Goal: Task Accomplishment & Management: Manage account settings

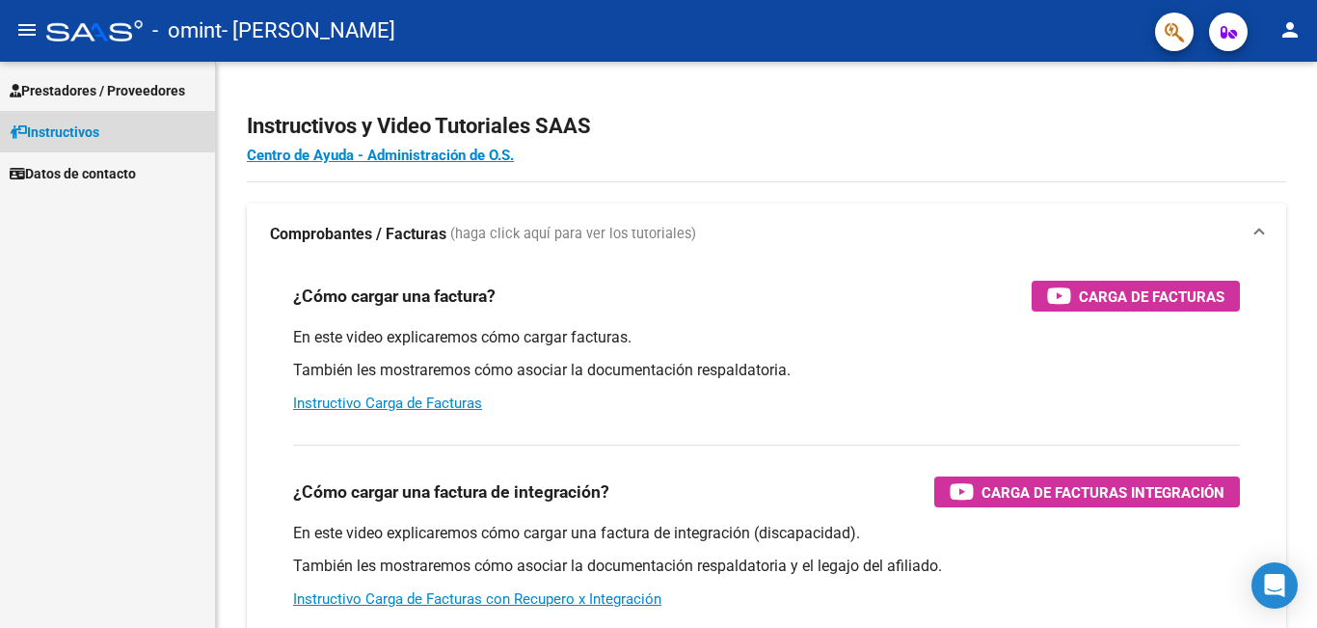
click at [67, 126] on span "Instructivos" at bounding box center [55, 132] width 90 height 21
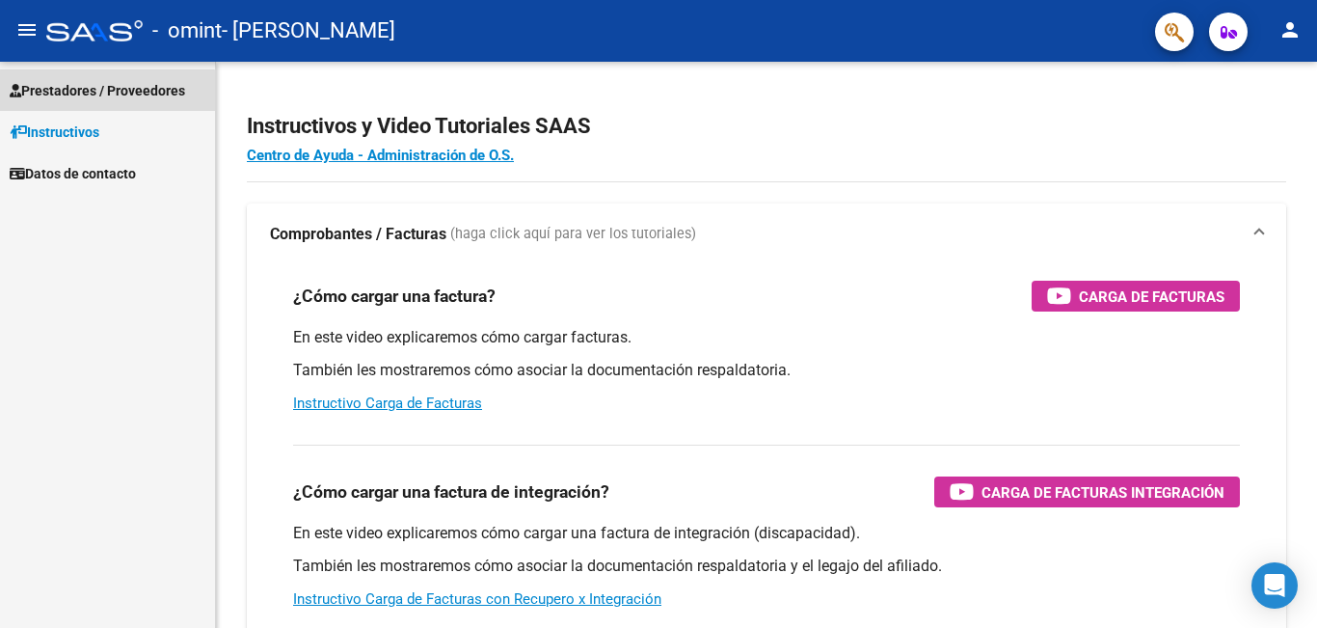
click at [86, 93] on span "Prestadores / Proveedores" at bounding box center [98, 90] width 176 height 21
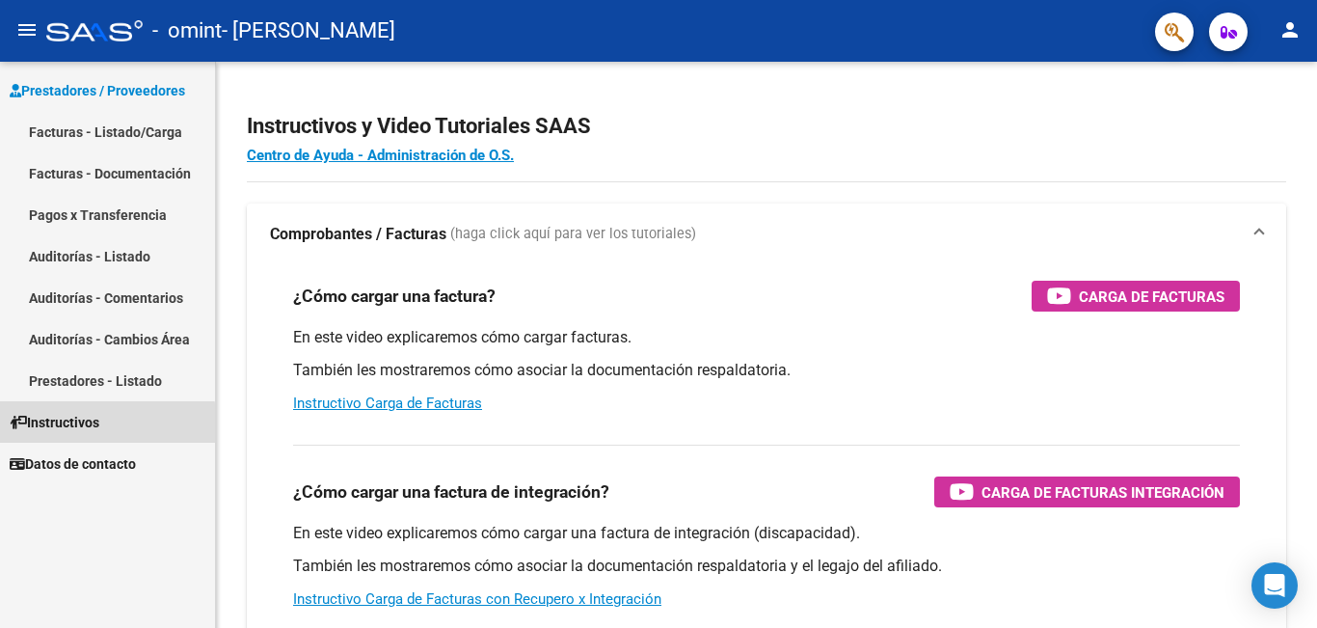
click at [82, 425] on span "Instructivos" at bounding box center [55, 422] width 90 height 21
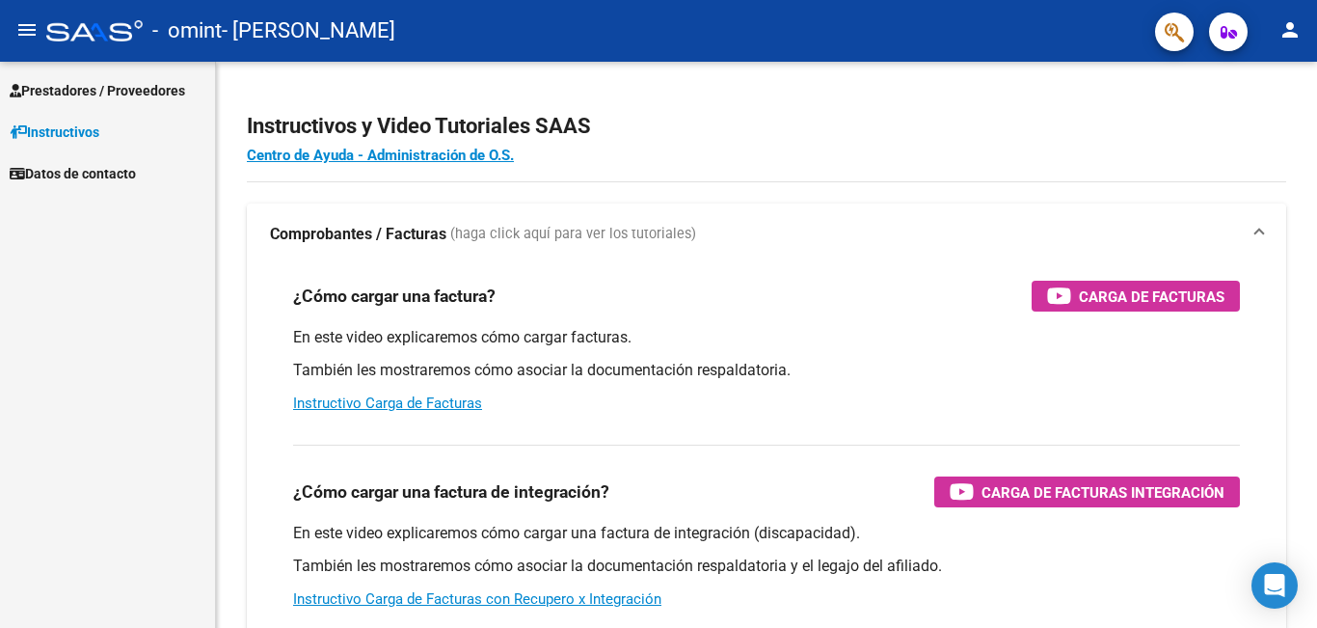
click at [101, 86] on span "Prestadores / Proveedores" at bounding box center [98, 90] width 176 height 21
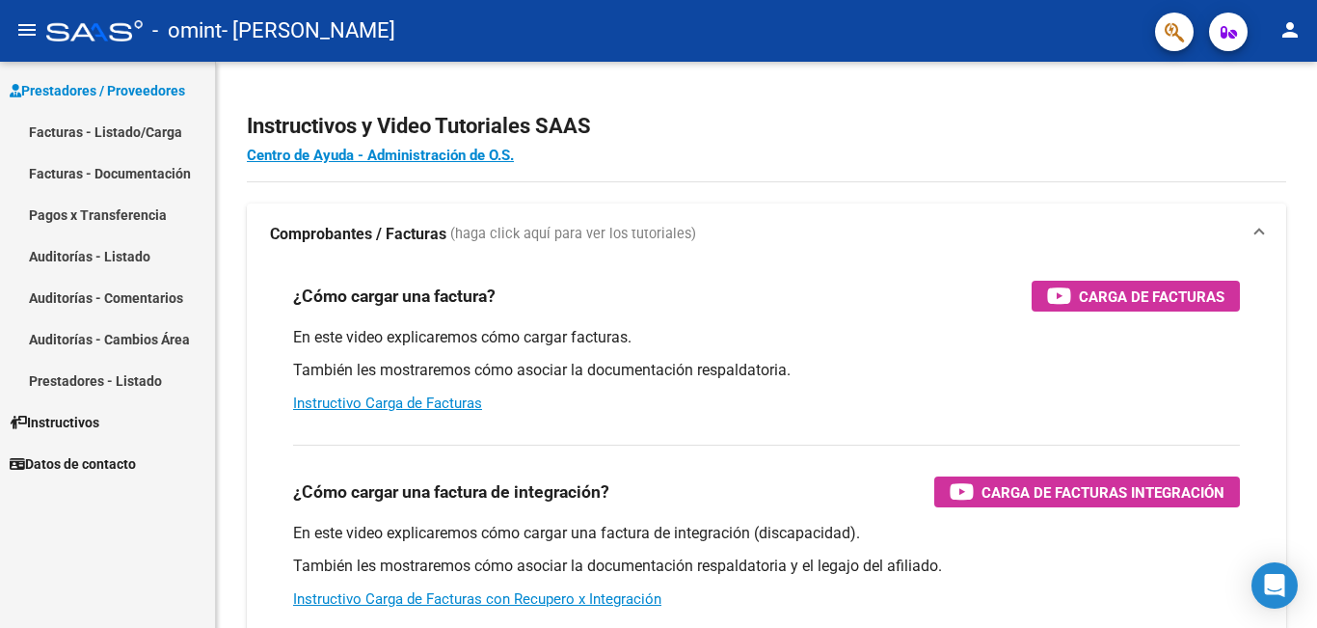
click at [120, 122] on link "Facturas - Listado/Carga" at bounding box center [107, 131] width 215 height 41
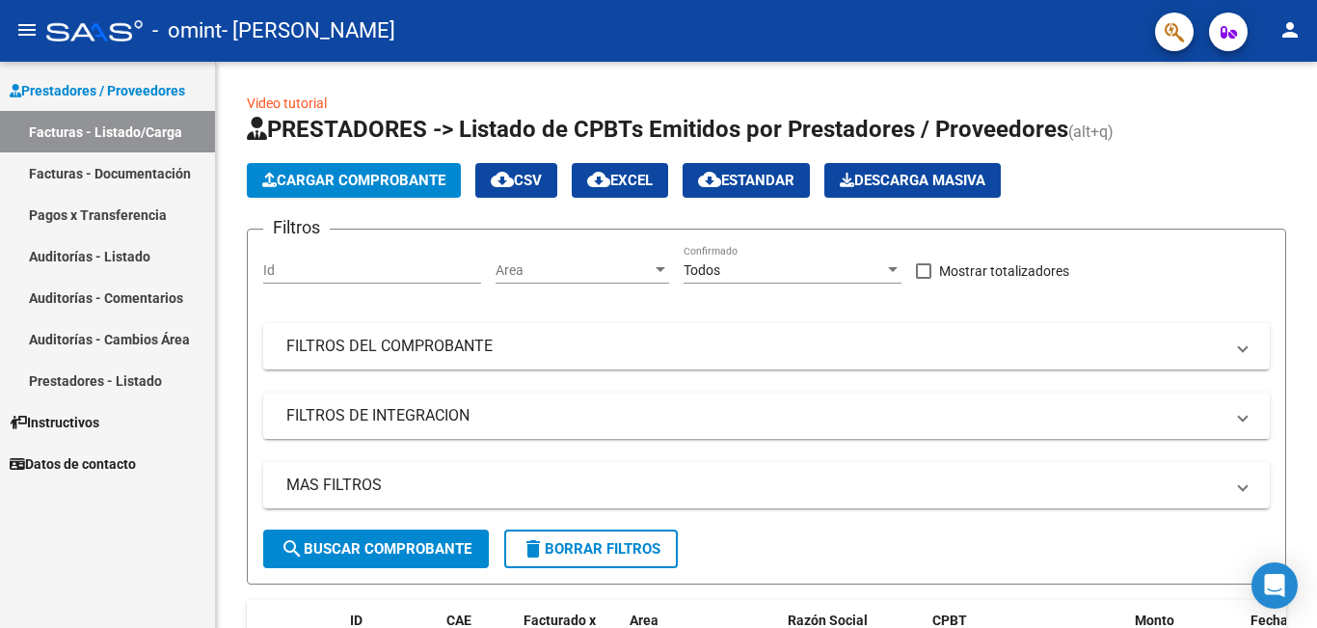
click at [120, 122] on link "Facturas - Listado/Carga" at bounding box center [107, 131] width 215 height 41
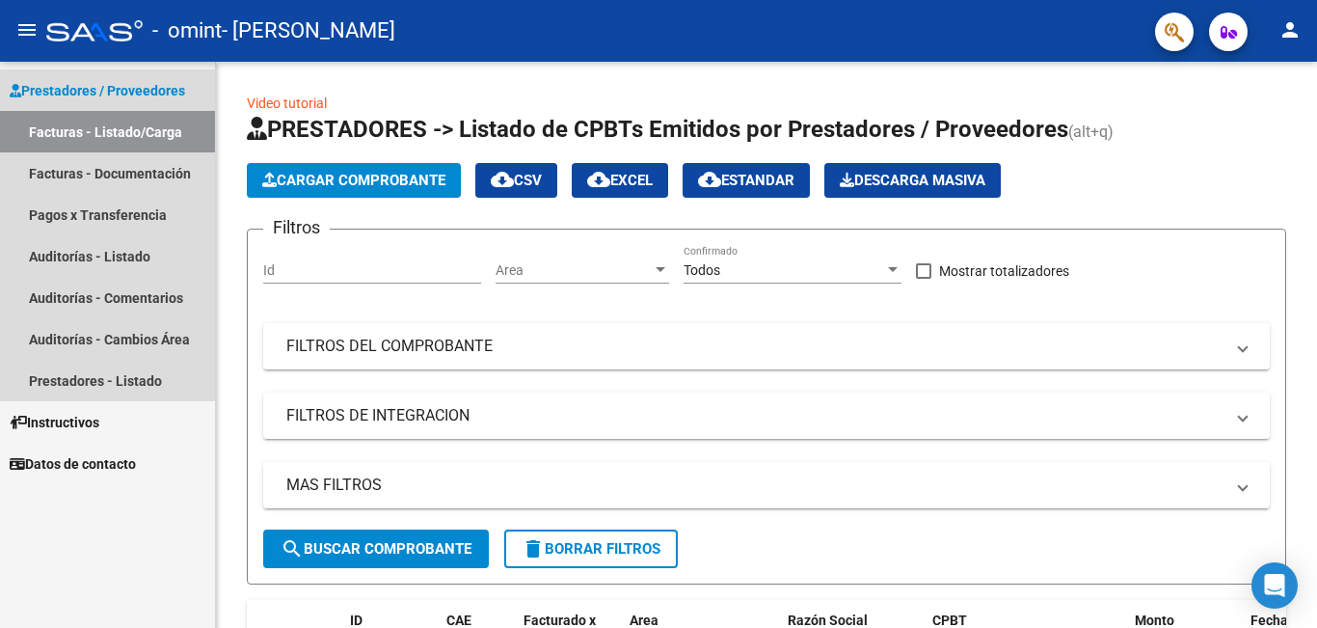
click at [120, 122] on link "Facturas - Listado/Carga" at bounding box center [107, 131] width 215 height 41
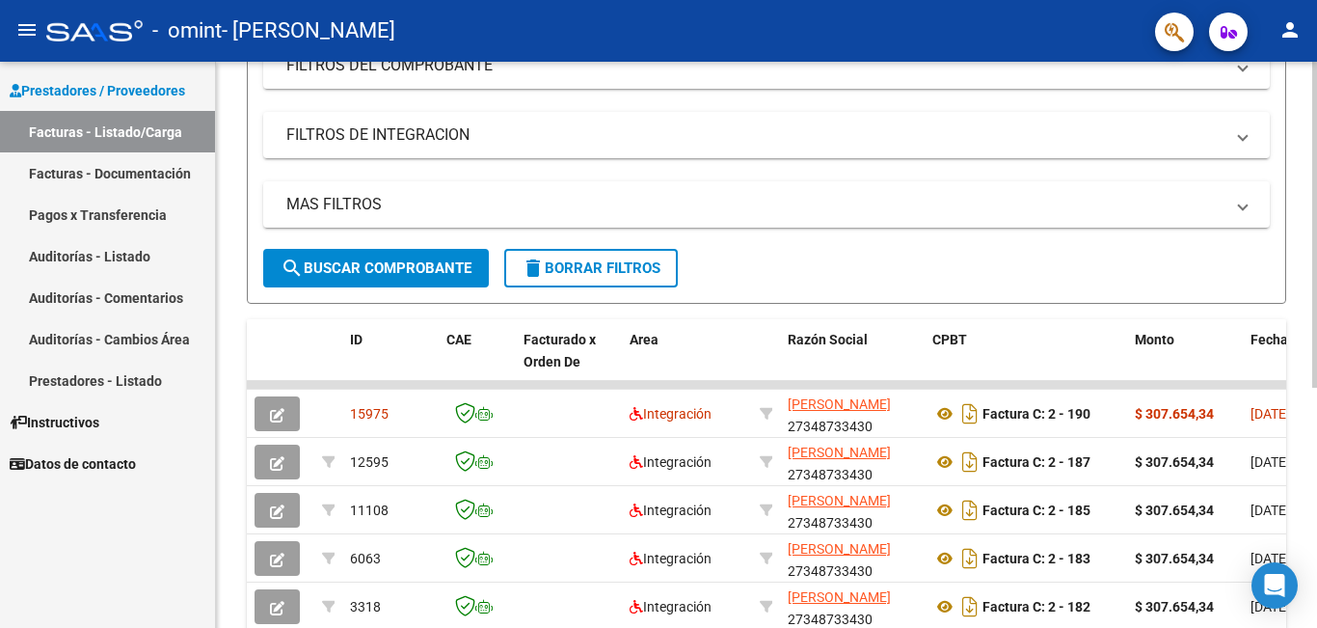
scroll to position [358, 0]
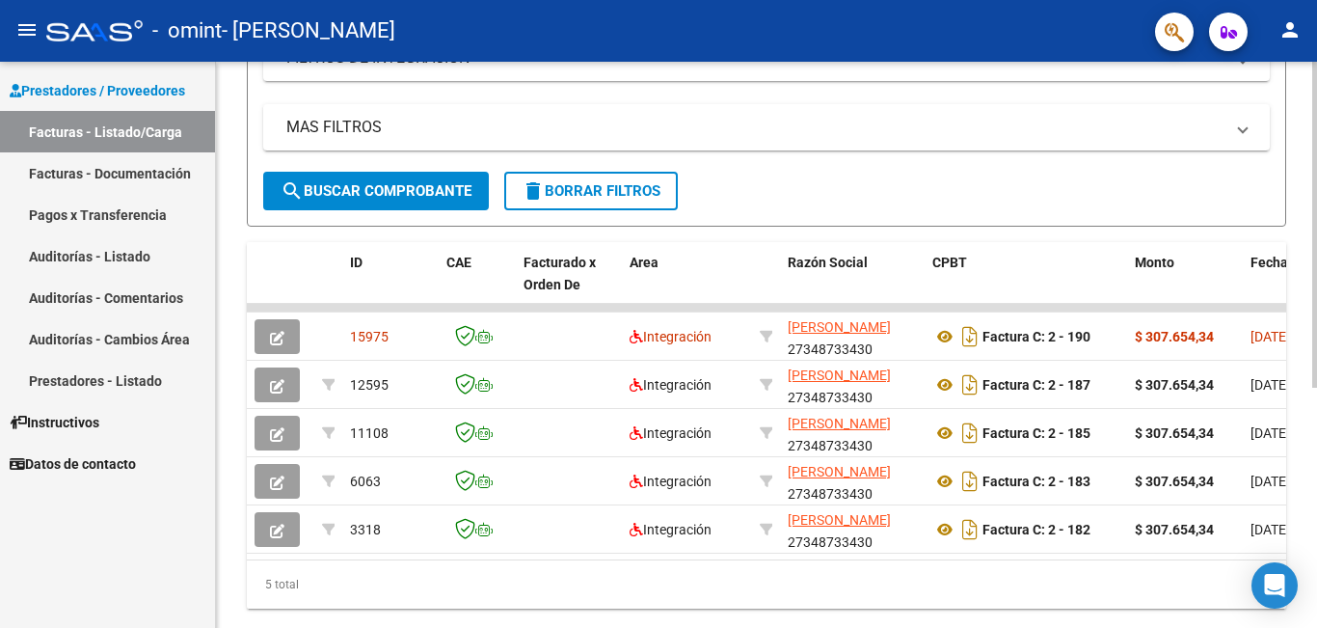
click at [1302, 325] on div "Video tutorial PRESTADORES -> Listado de CPBTs Emitidos por Prestadores / Prove…" at bounding box center [769, 187] width 1106 height 966
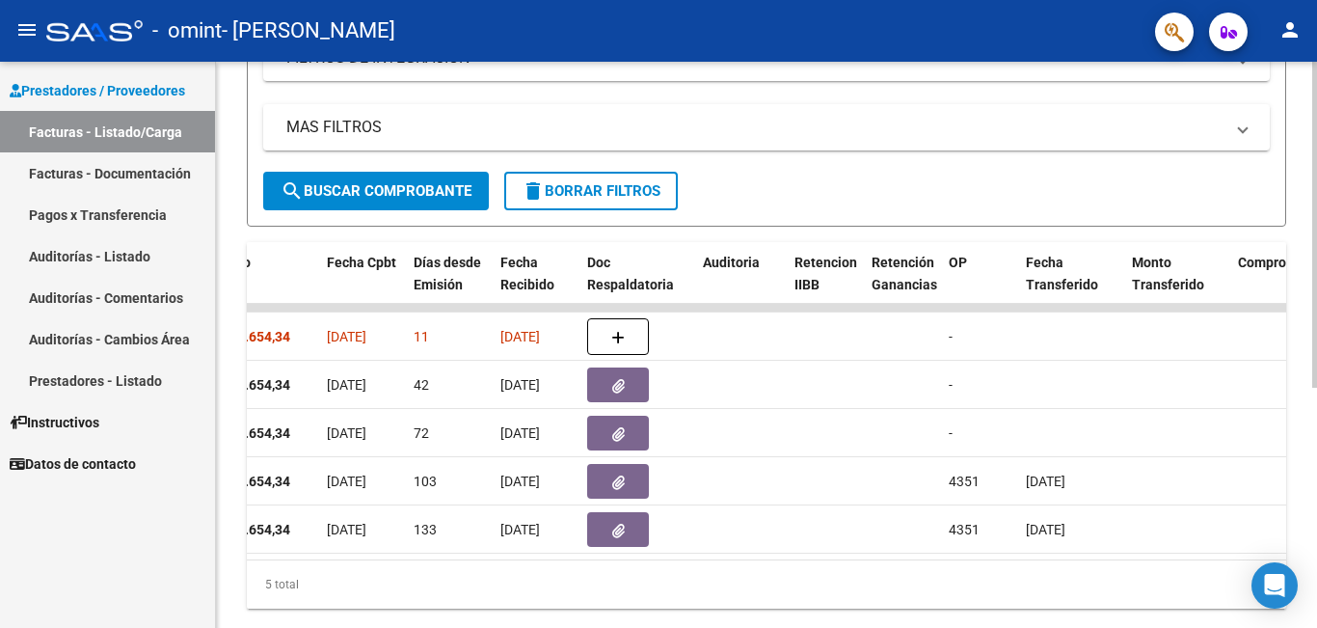
scroll to position [0, 932]
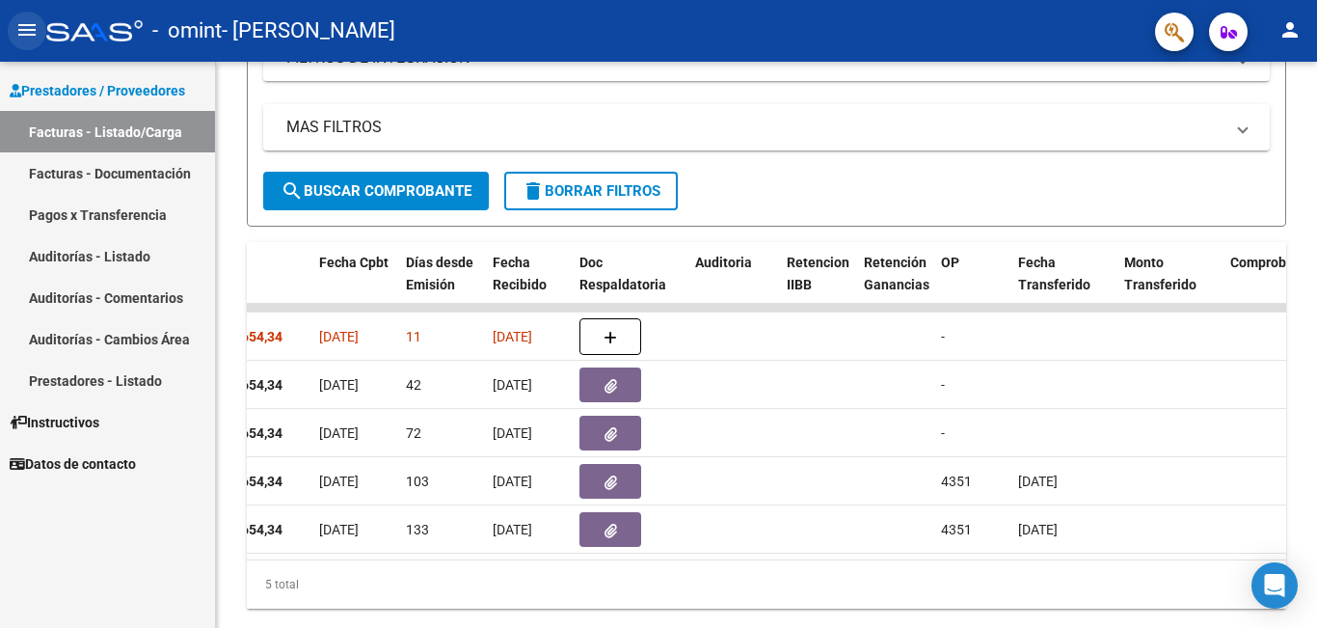
click at [12, 37] on button "menu" at bounding box center [27, 31] width 39 height 39
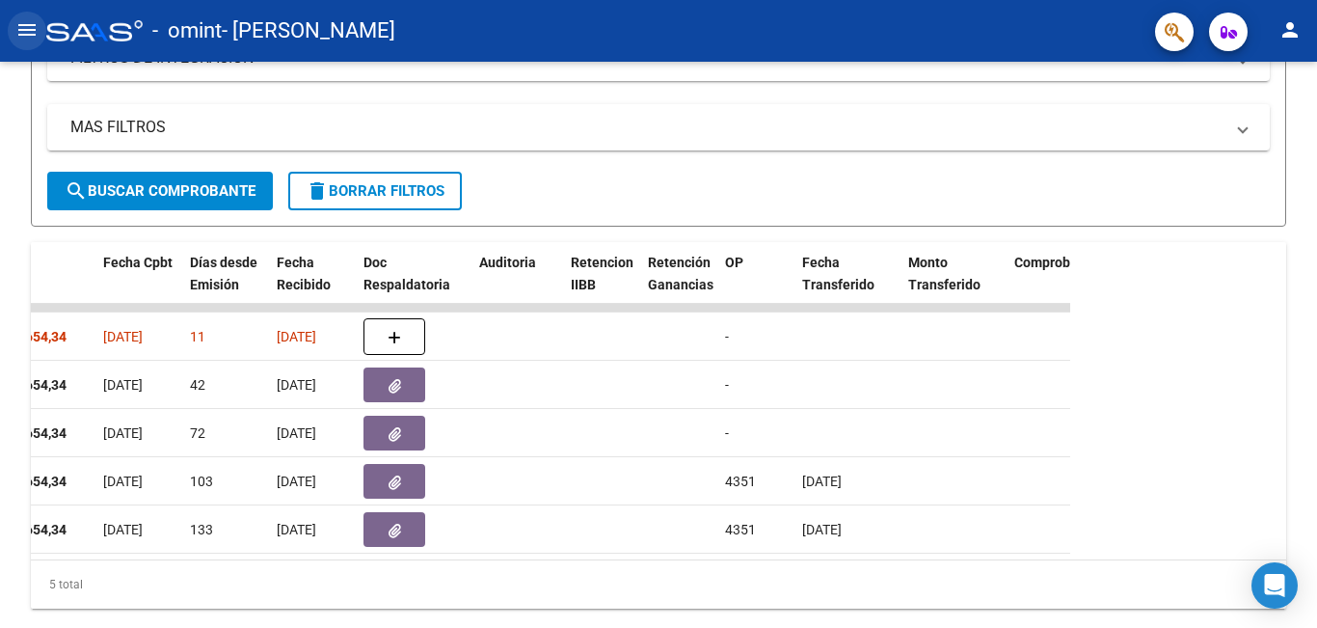
click at [19, 30] on mat-icon "menu" at bounding box center [26, 29] width 23 height 23
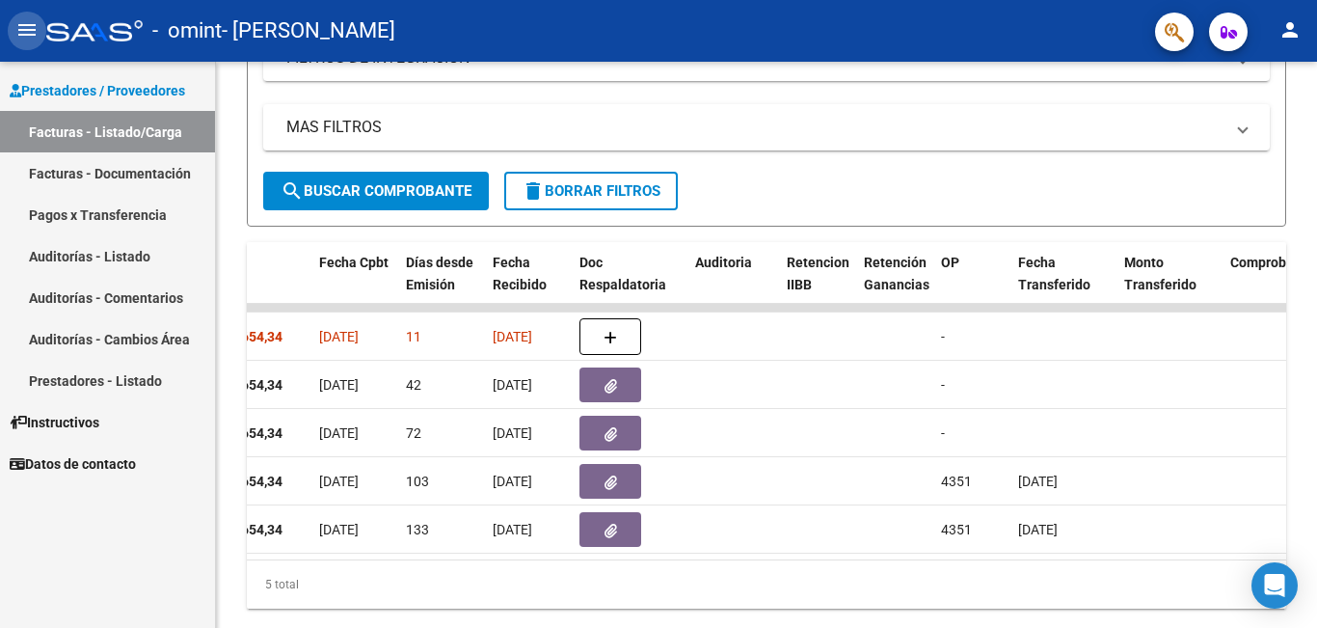
click at [19, 30] on mat-icon "menu" at bounding box center [26, 29] width 23 height 23
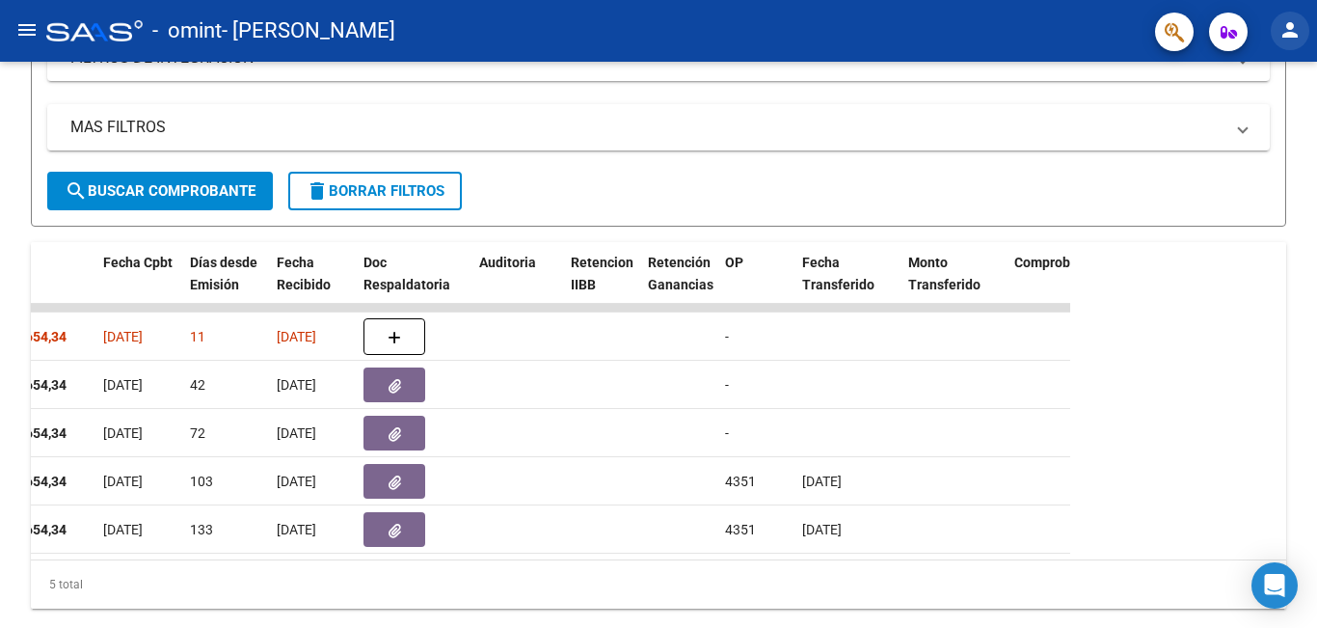
click at [1291, 32] on mat-icon "person" at bounding box center [1290, 29] width 23 height 23
click at [1270, 67] on button "person Mi Perfil" at bounding box center [1251, 81] width 118 height 46
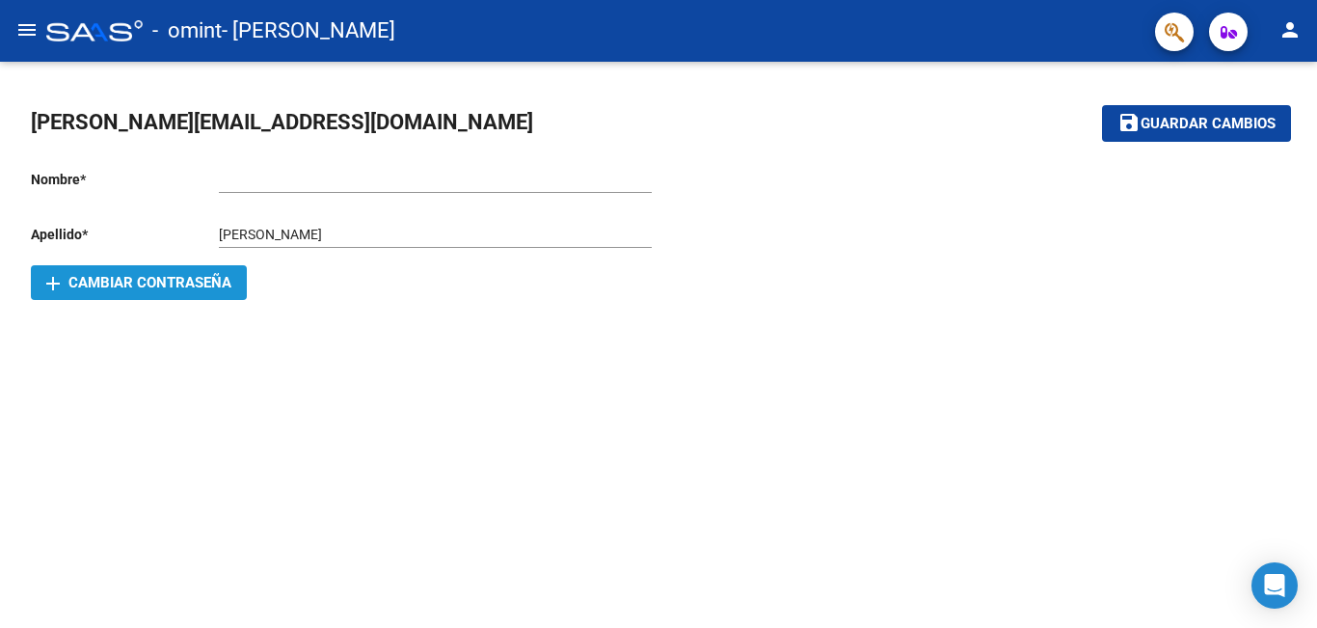
click at [166, 292] on button "add Cambiar Contraseña" at bounding box center [139, 282] width 216 height 35
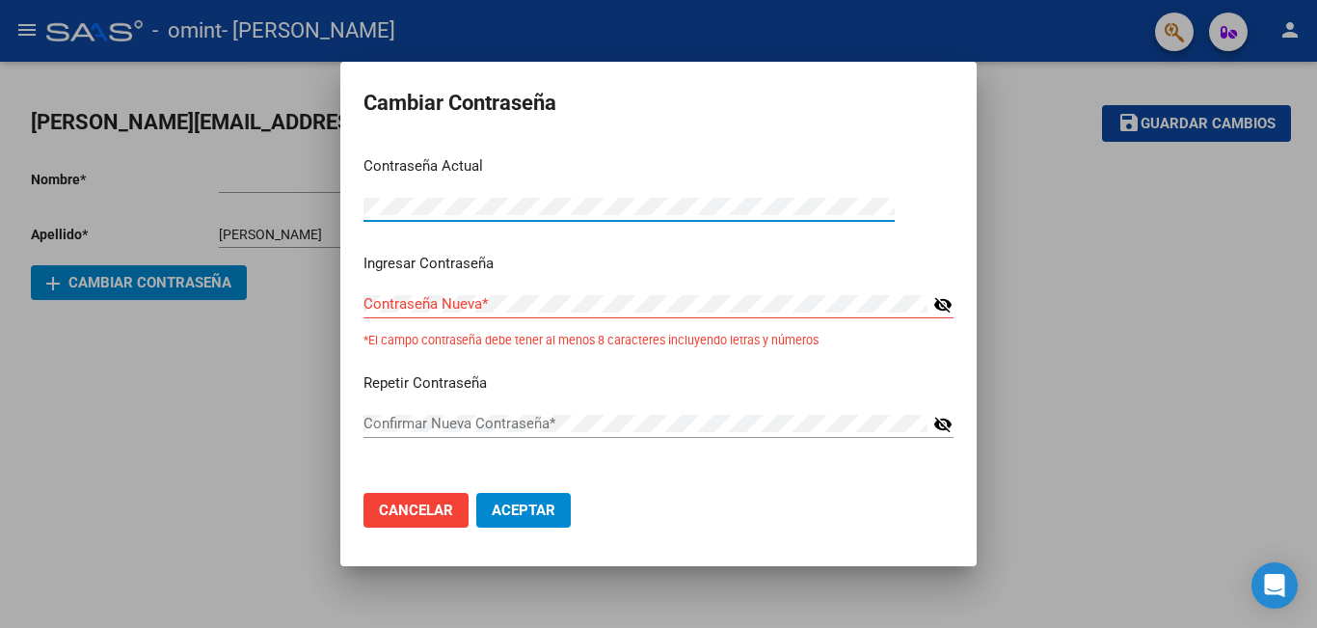
click at [360, 205] on mat-dialog-content "Contraseña Actual Contraseña Actual * Ingresar Contraseña Contraseña Nueva * vi…" at bounding box center [658, 309] width 637 height 337
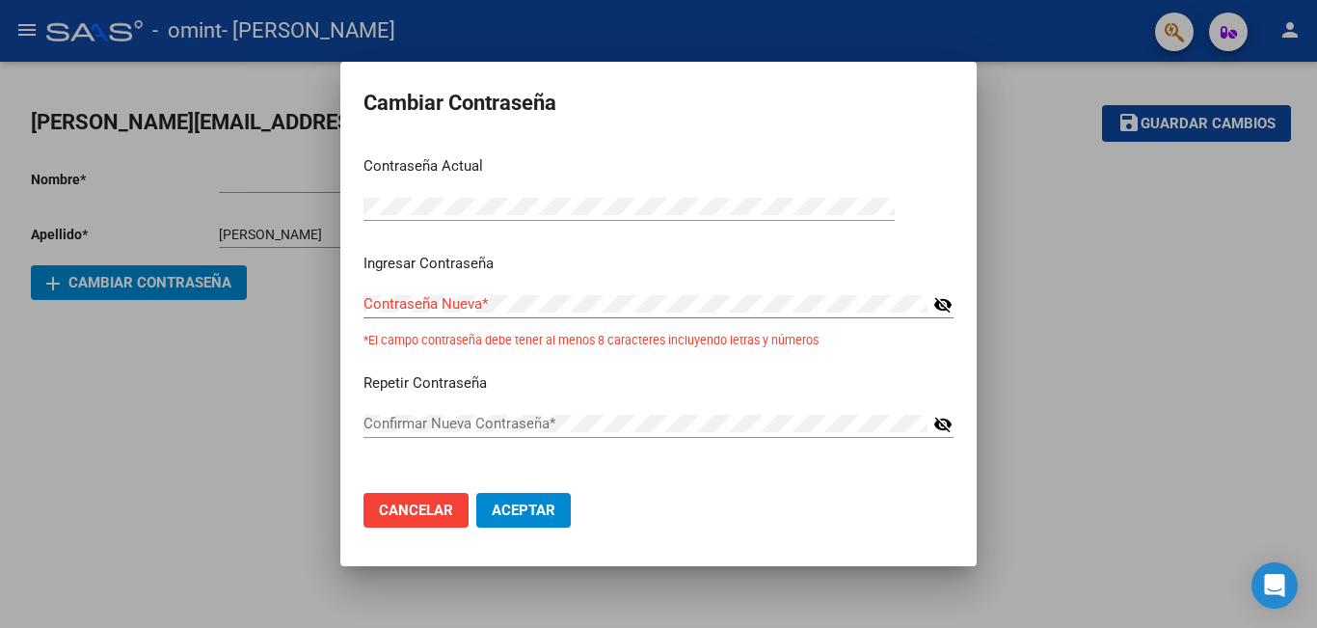
click at [434, 287] on div "Ingresar Contraseña Contraseña Nueva * visibility_off *El campo contraseña debe…" at bounding box center [659, 305] width 590 height 105
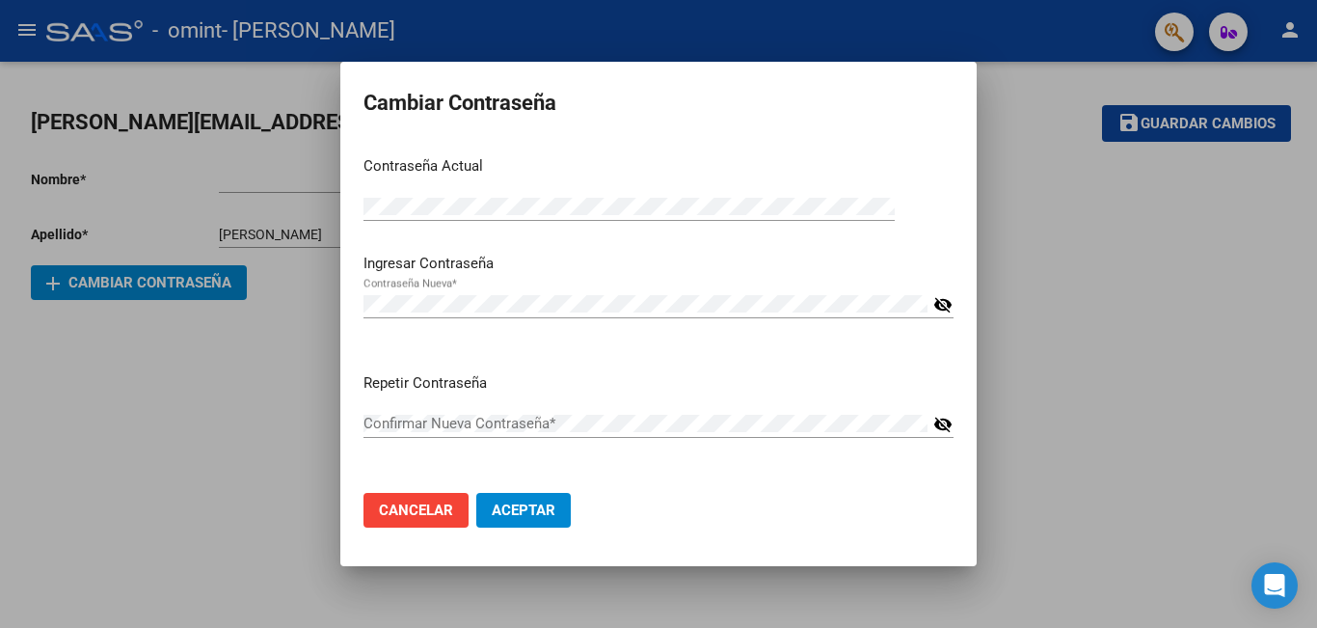
click at [941, 306] on mat-icon "visibility_off" at bounding box center [943, 304] width 19 height 23
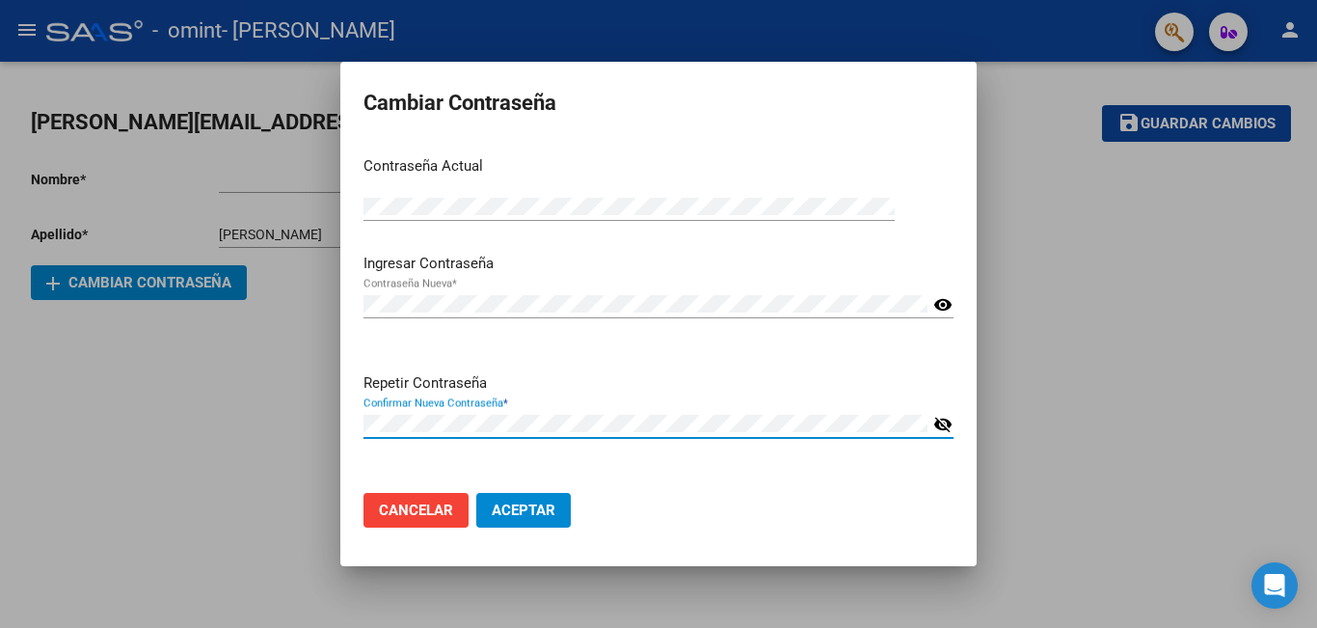
click at [951, 423] on mat-icon "visibility_off" at bounding box center [943, 424] width 19 height 23
click at [514, 516] on span "Aceptar" at bounding box center [524, 509] width 64 height 17
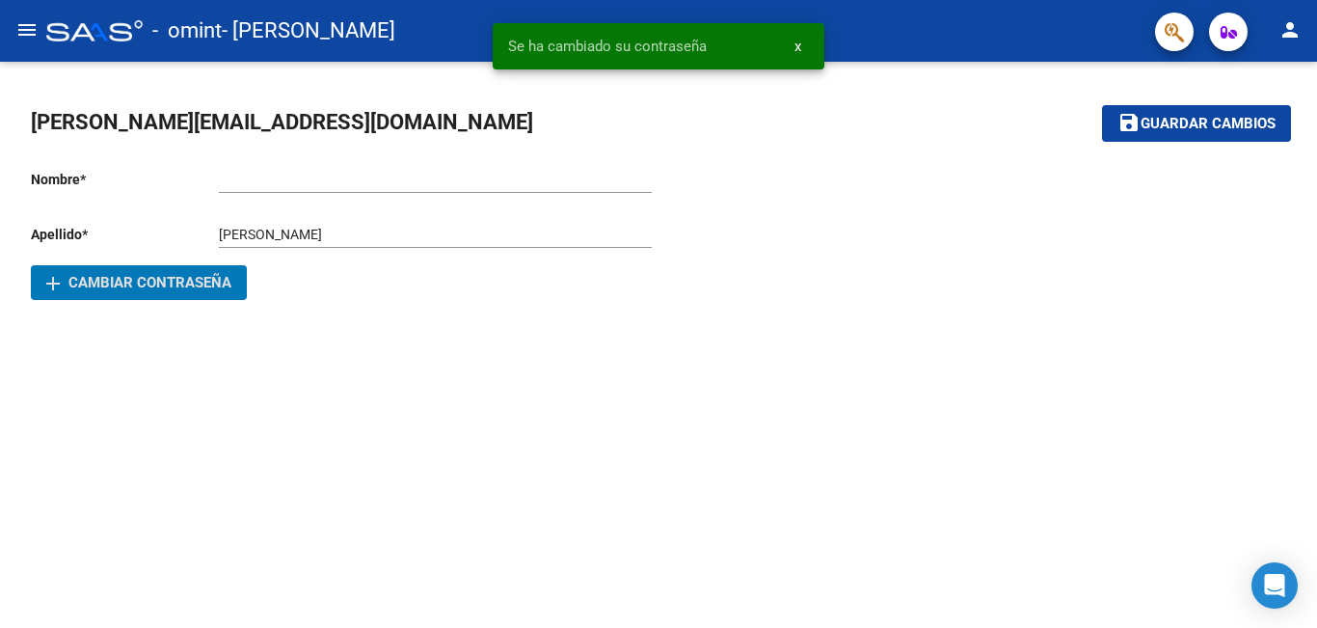
click at [41, 40] on button "menu" at bounding box center [27, 31] width 39 height 39
